Goal: Information Seeking & Learning: Learn about a topic

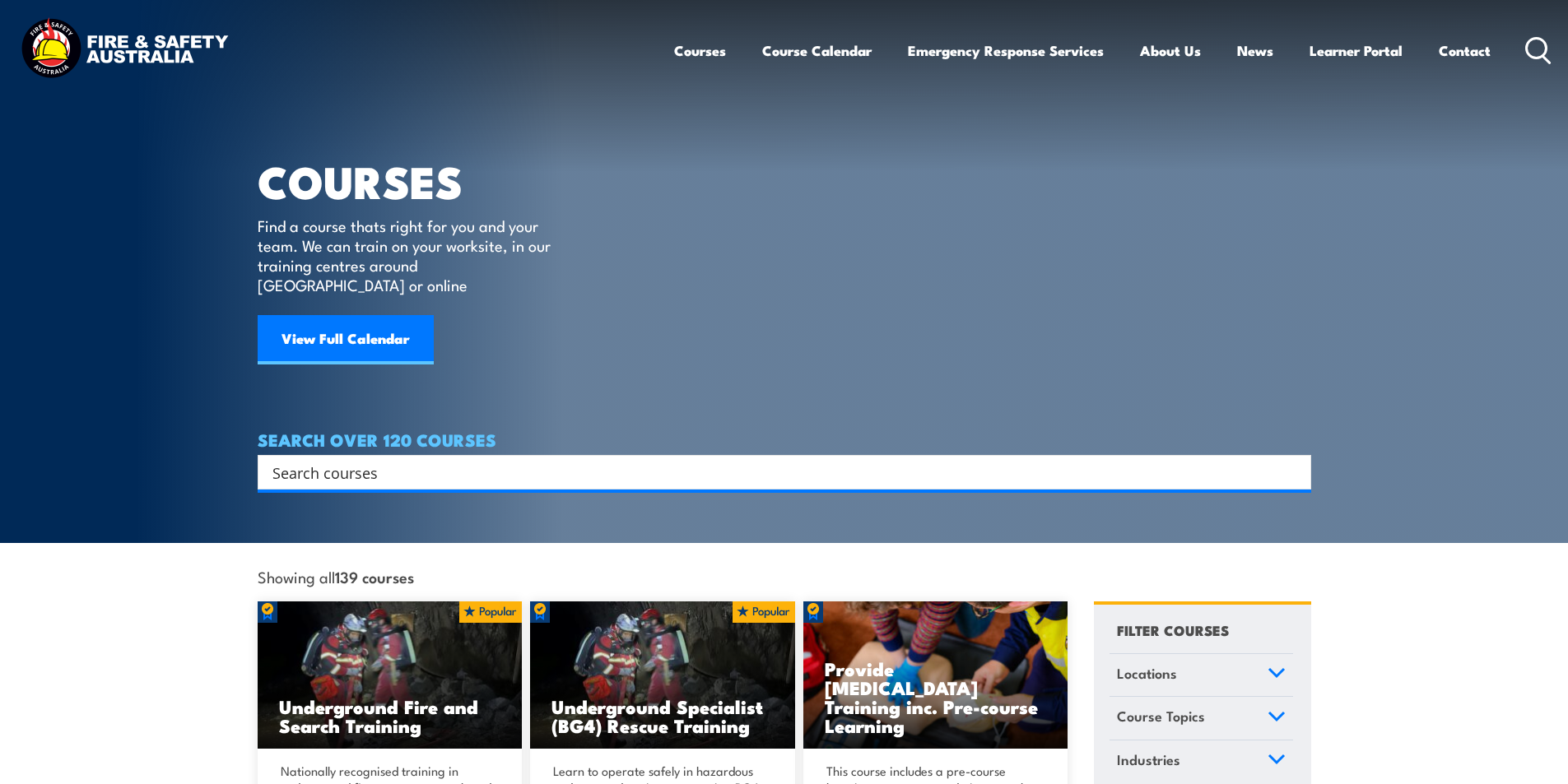
click at [356, 460] on input "Search input" at bounding box center [774, 472] width 1003 height 25
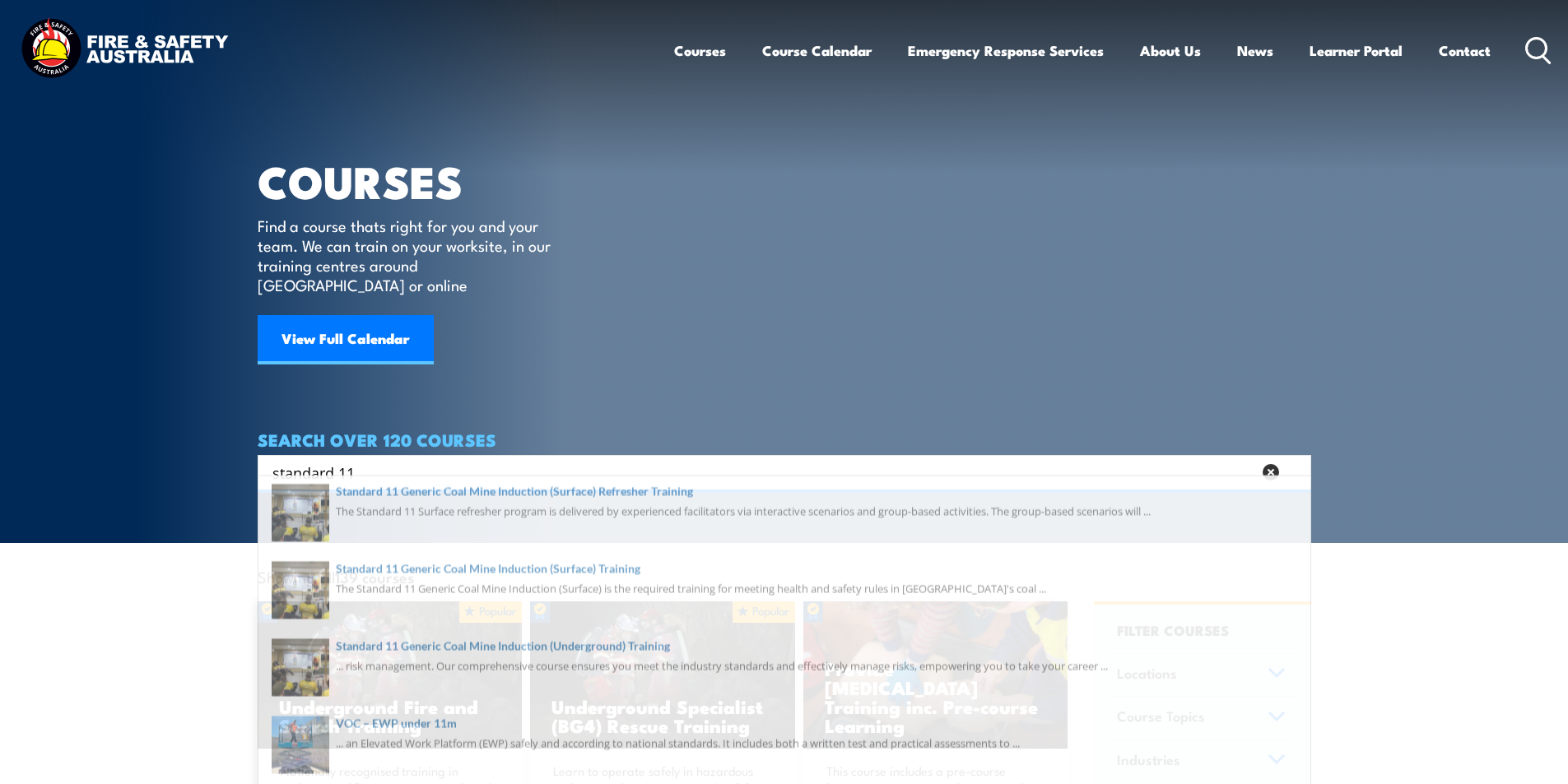
type input "standard 11"
click at [1050, 217] on article "COURSES Find a course thats right for you and your team. We can train on your w…" at bounding box center [784, 244] width 1053 height 489
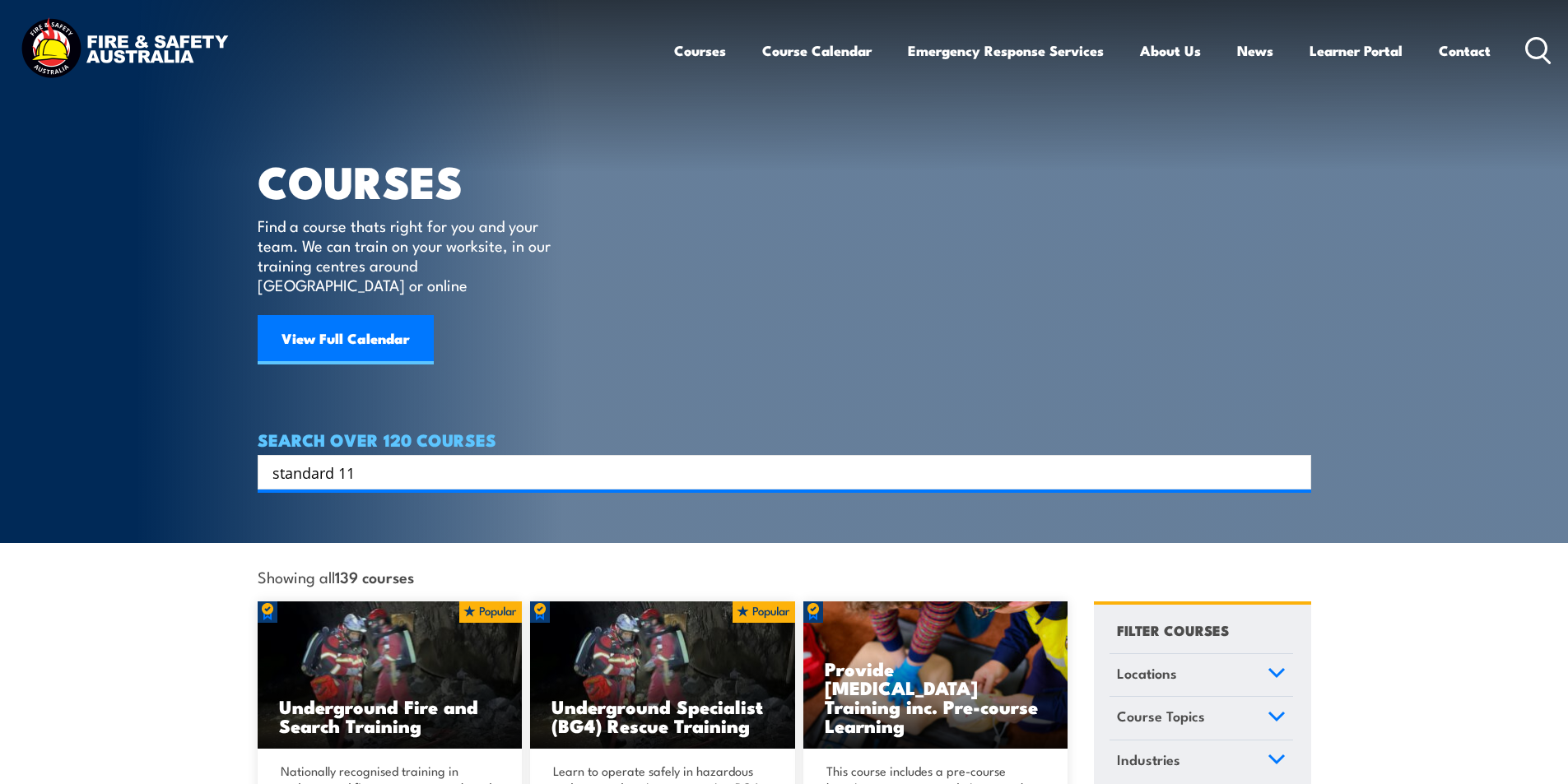
click at [377, 460] on input "standard 11" at bounding box center [774, 472] width 1003 height 25
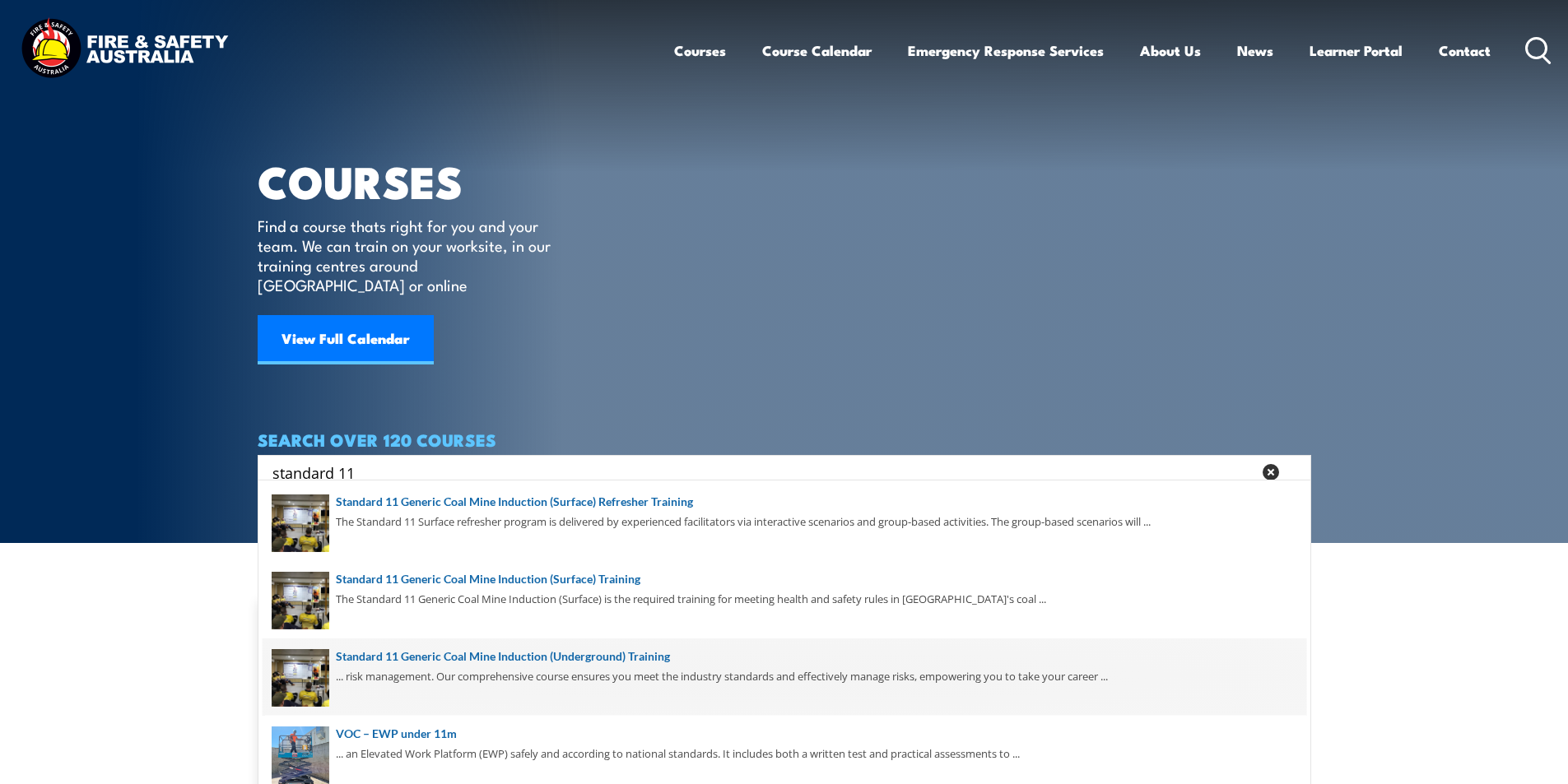
click at [583, 658] on span at bounding box center [784, 677] width 1044 height 78
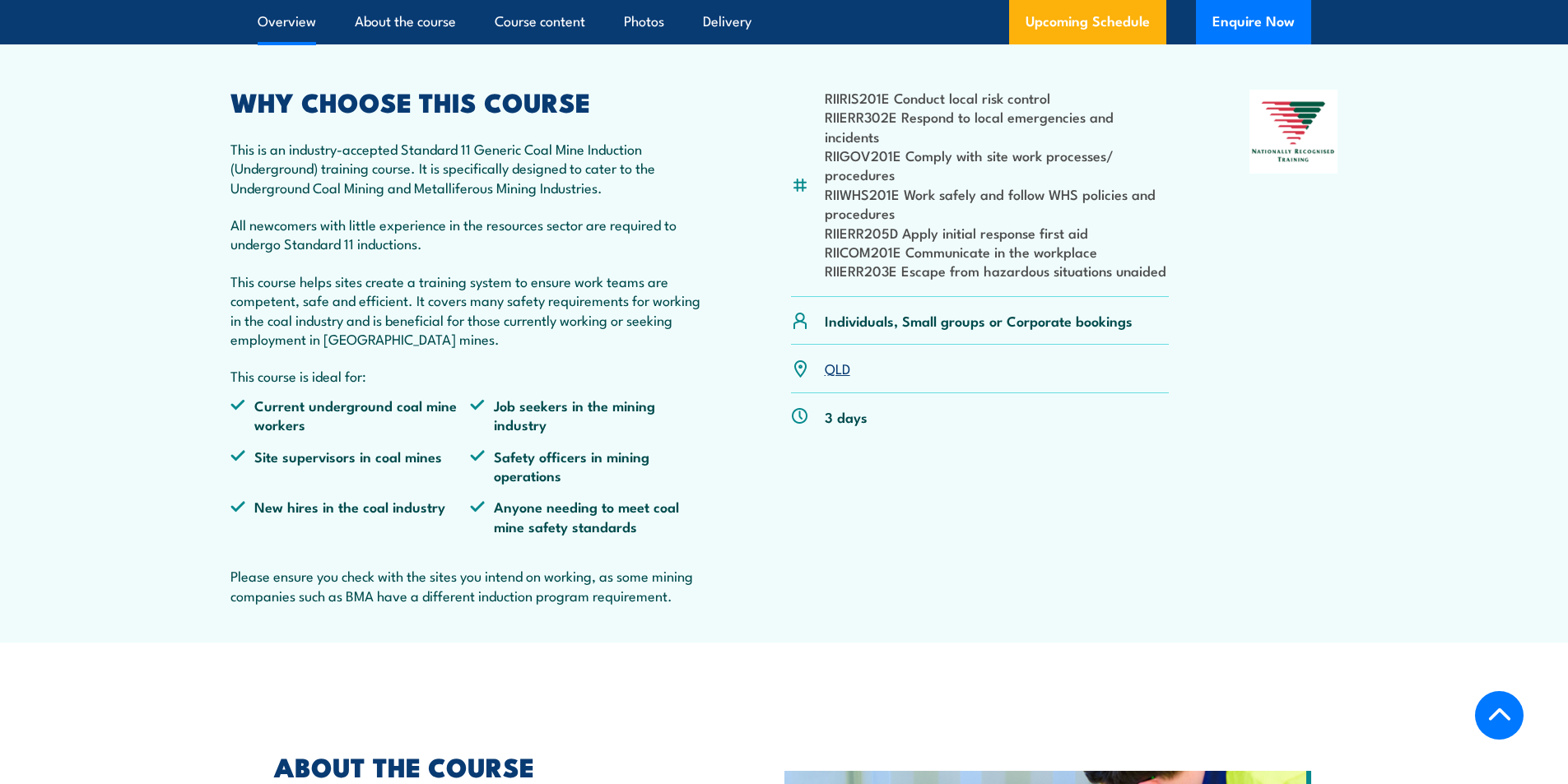
scroll to position [412, 0]
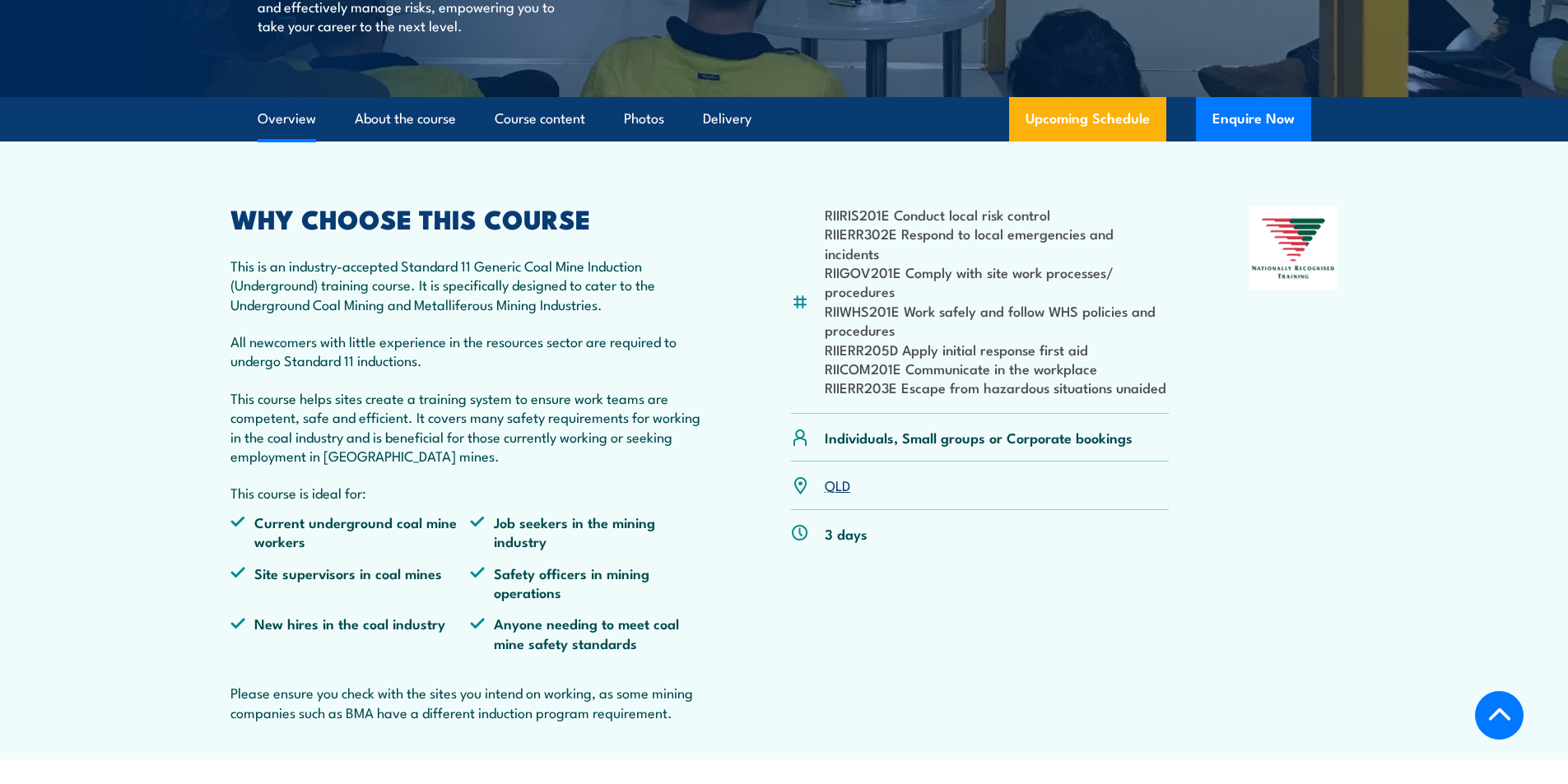
click at [839, 494] on link "QLD" at bounding box center [838, 484] width 26 height 20
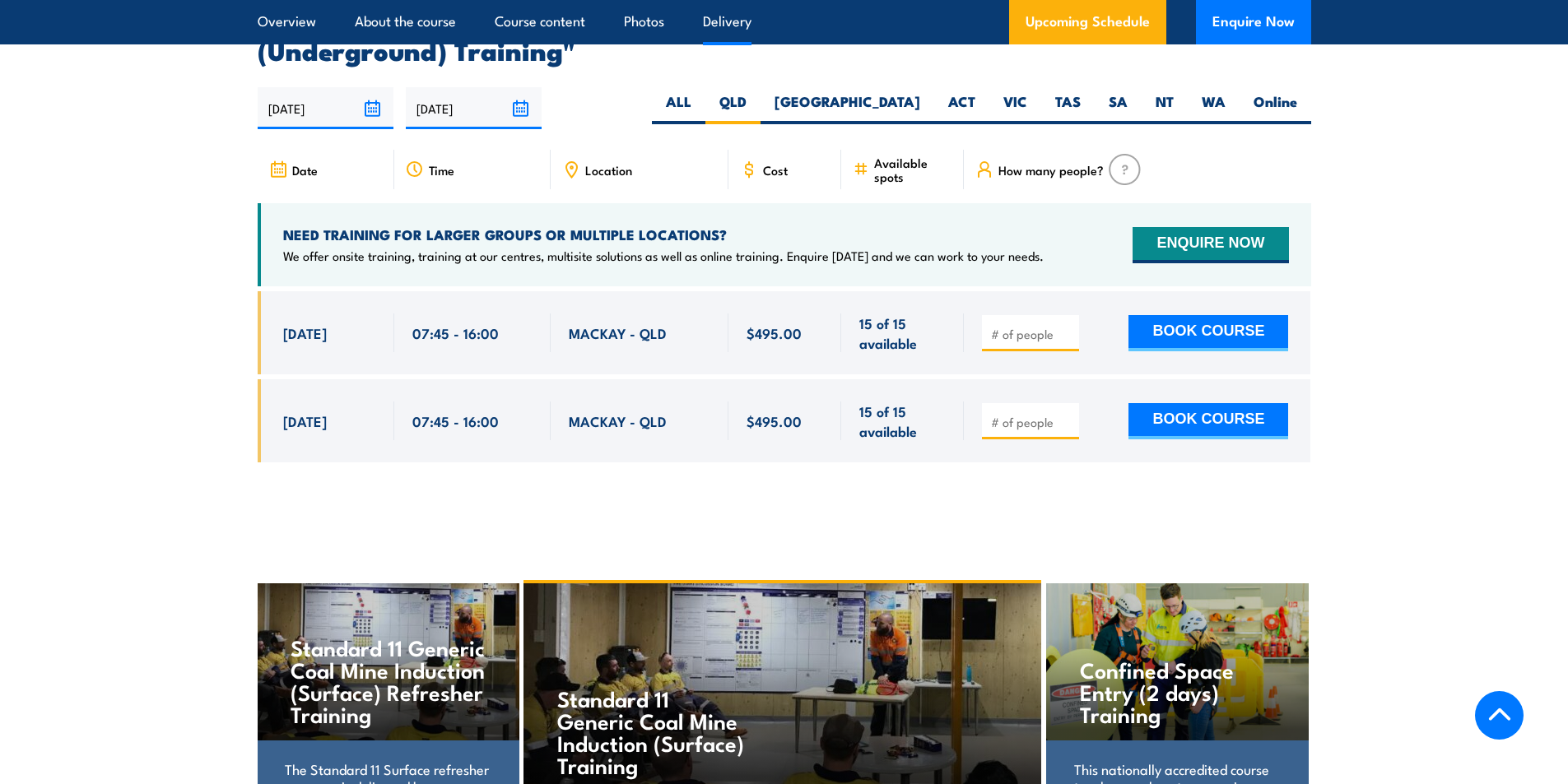
scroll to position [3074, 0]
